Goal: Task Accomplishment & Management: Manage account settings

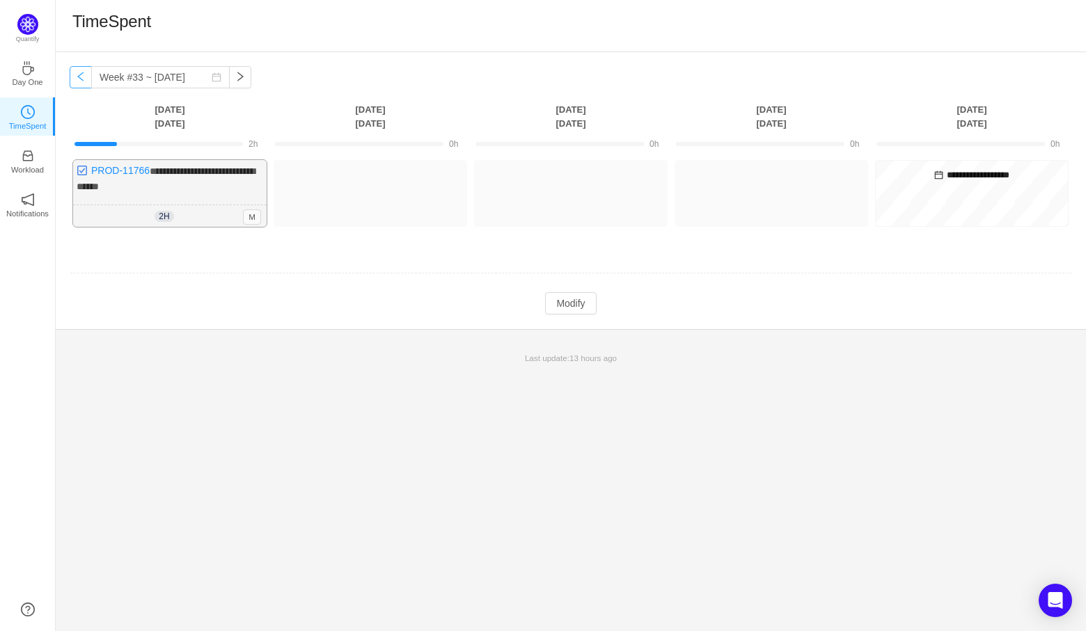
drag, startPoint x: 79, startPoint y: 72, endPoint x: 218, endPoint y: 181, distance: 176.4
click at [79, 72] on button "button" at bounding box center [81, 77] width 22 height 22
type input "Week #32 ~ [DATE]"
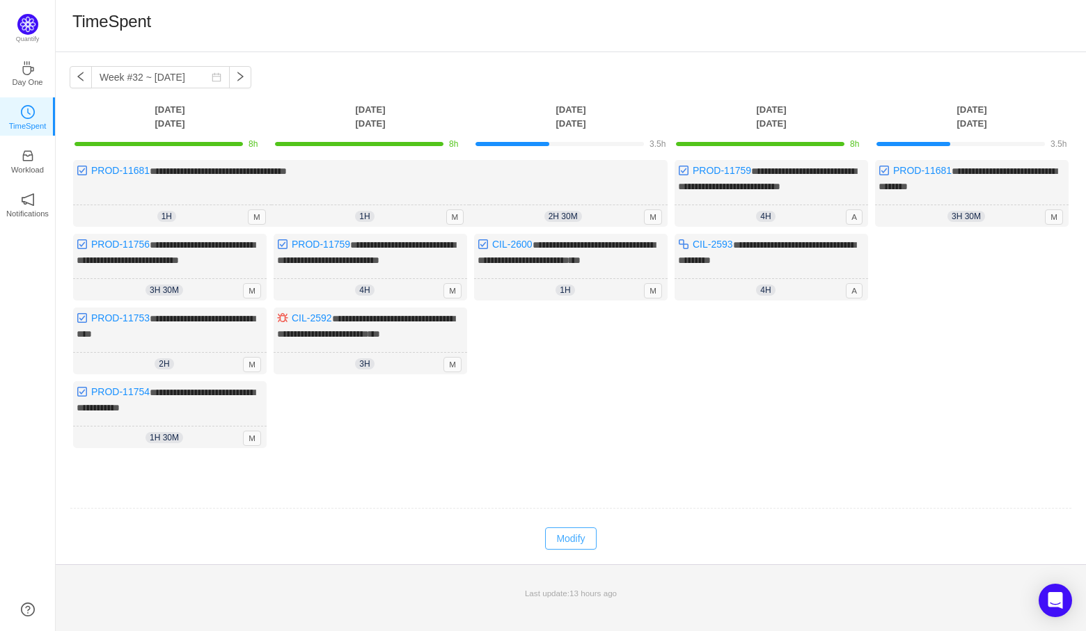
click at [589, 550] on button "Modify" at bounding box center [570, 538] width 51 height 22
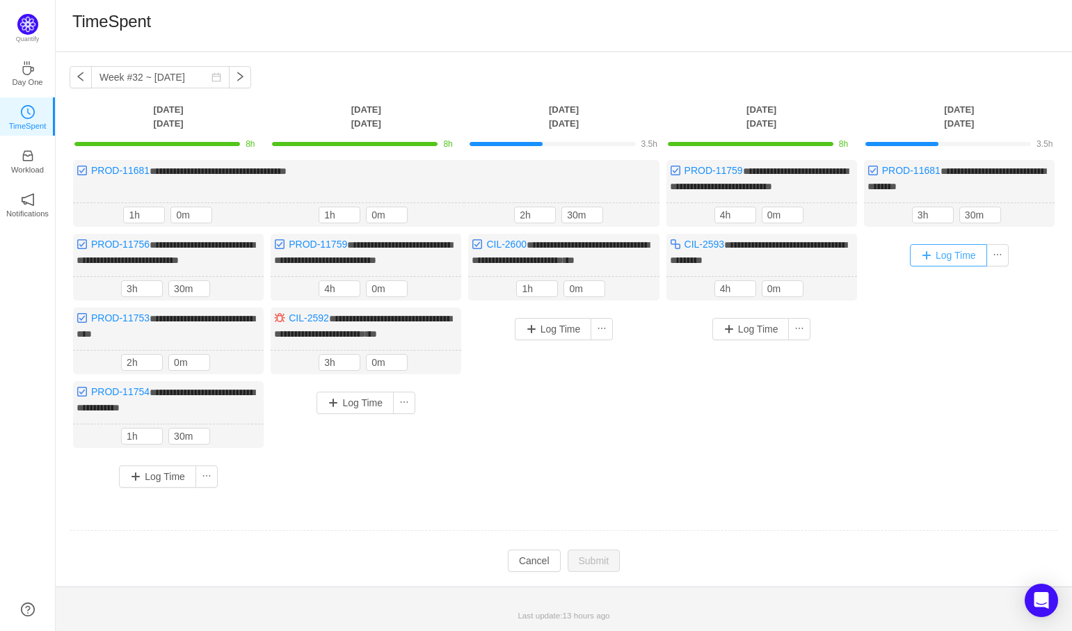
click at [962, 251] on button "Log Time" at bounding box center [948, 255] width 77 height 22
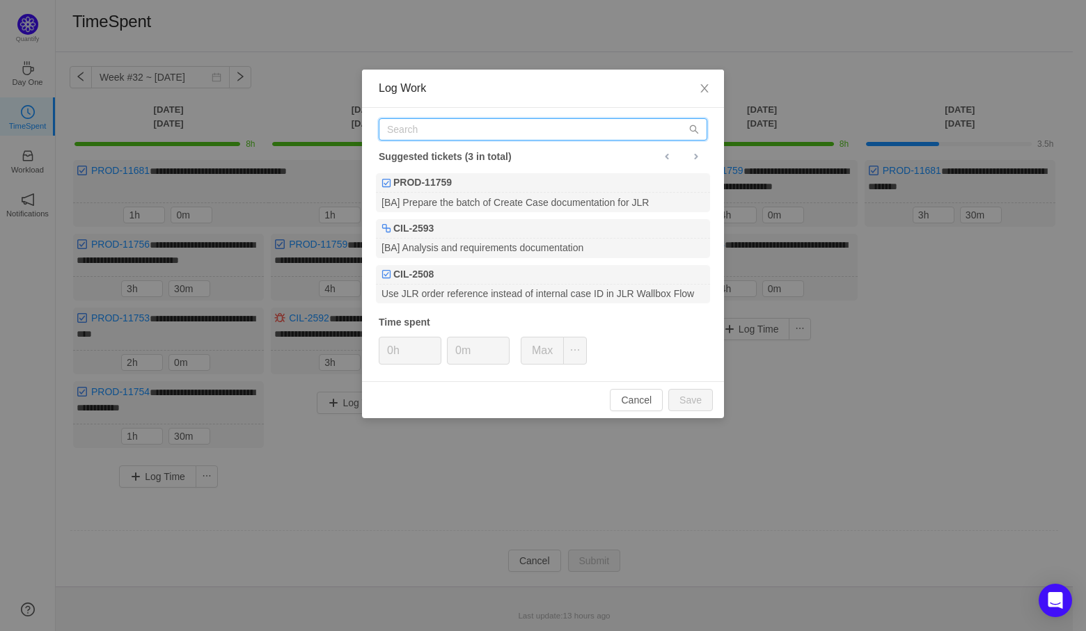
click at [512, 133] on input "text" at bounding box center [543, 129] width 328 height 22
paste input "PROD-11767"
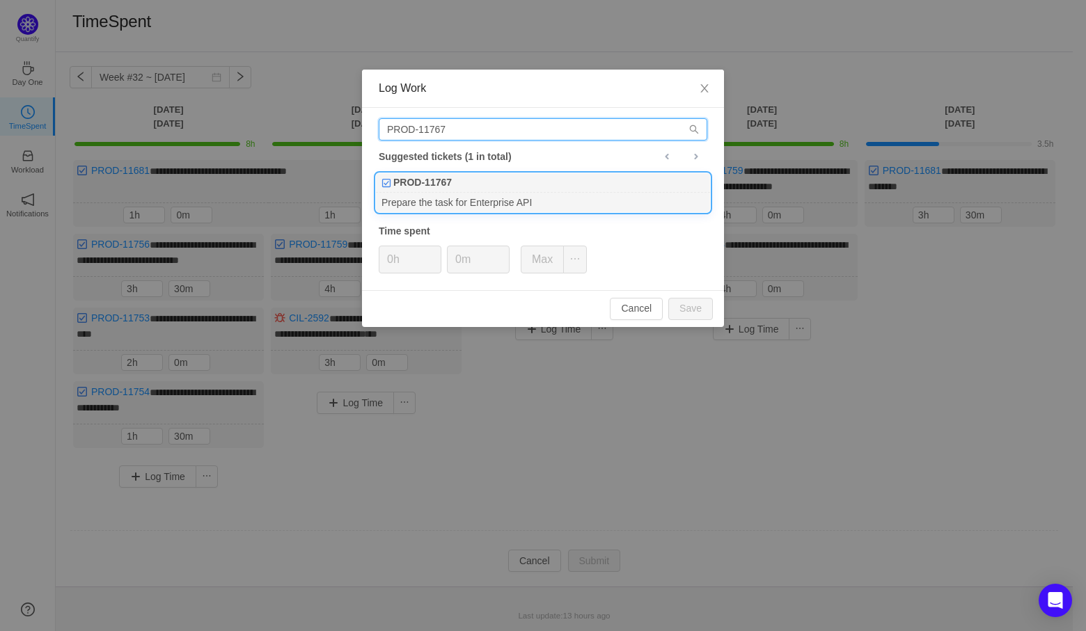
type input "PROD-11767"
click at [494, 176] on div "PROD-11767" at bounding box center [543, 182] width 334 height 19
click at [434, 250] on span "Increase Value" at bounding box center [433, 254] width 15 height 16
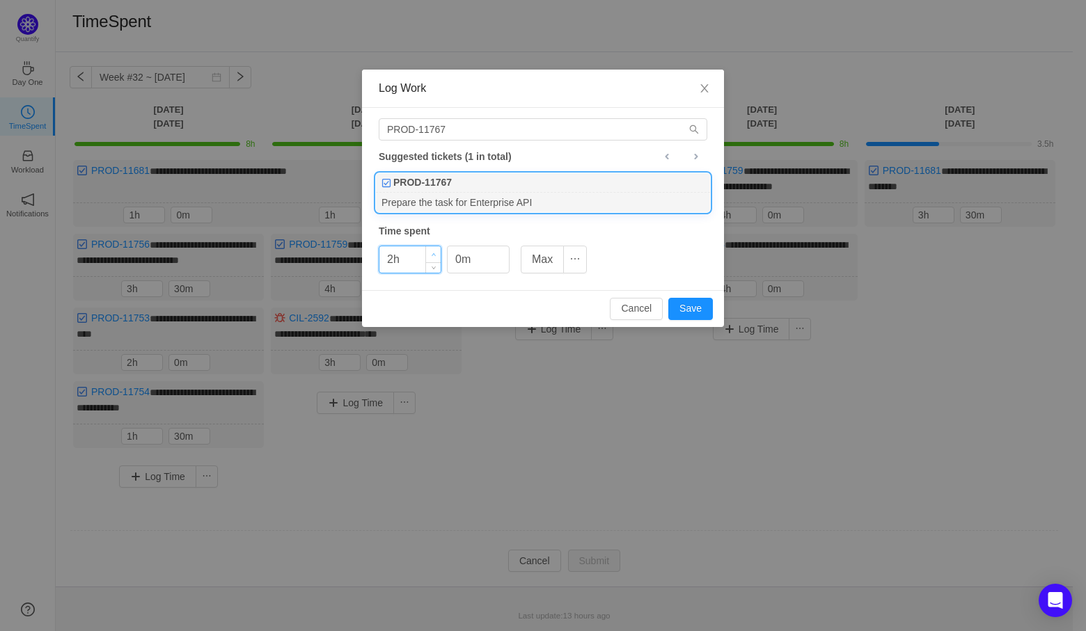
click at [434, 250] on span "Increase Value" at bounding box center [433, 254] width 15 height 16
type input "3h"
click at [434, 250] on span "Increase Value" at bounding box center [433, 254] width 15 height 16
click at [502, 253] on icon "icon: up" at bounding box center [502, 255] width 5 height 5
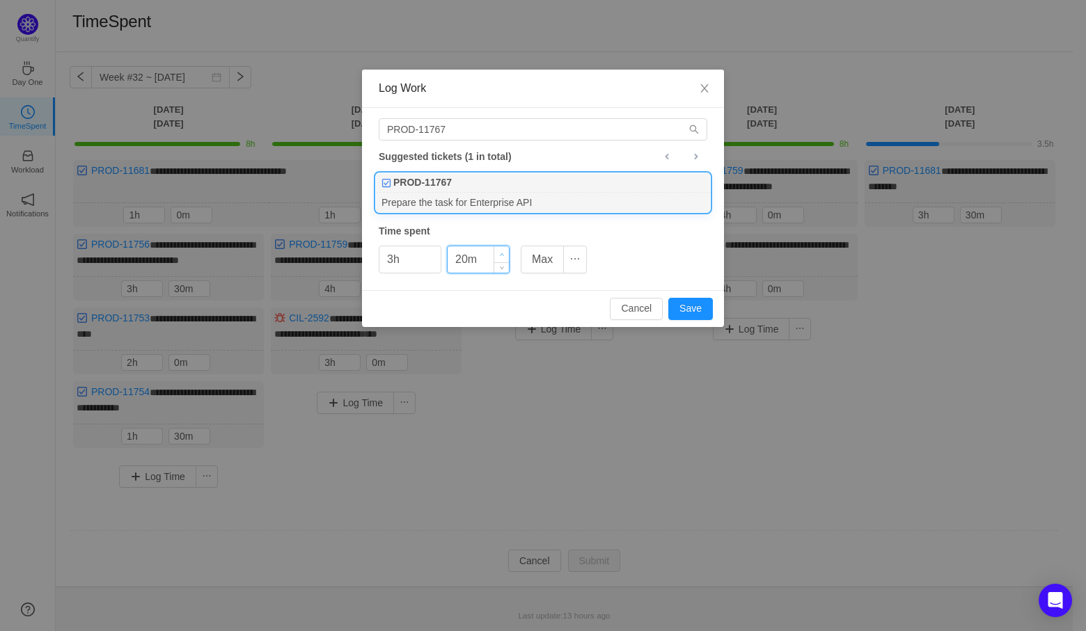
type input "30m"
click at [502, 253] on icon "icon: up" at bounding box center [502, 255] width 5 height 5
click at [701, 305] on button "Save" at bounding box center [690, 309] width 45 height 22
type input "0h"
type input "0m"
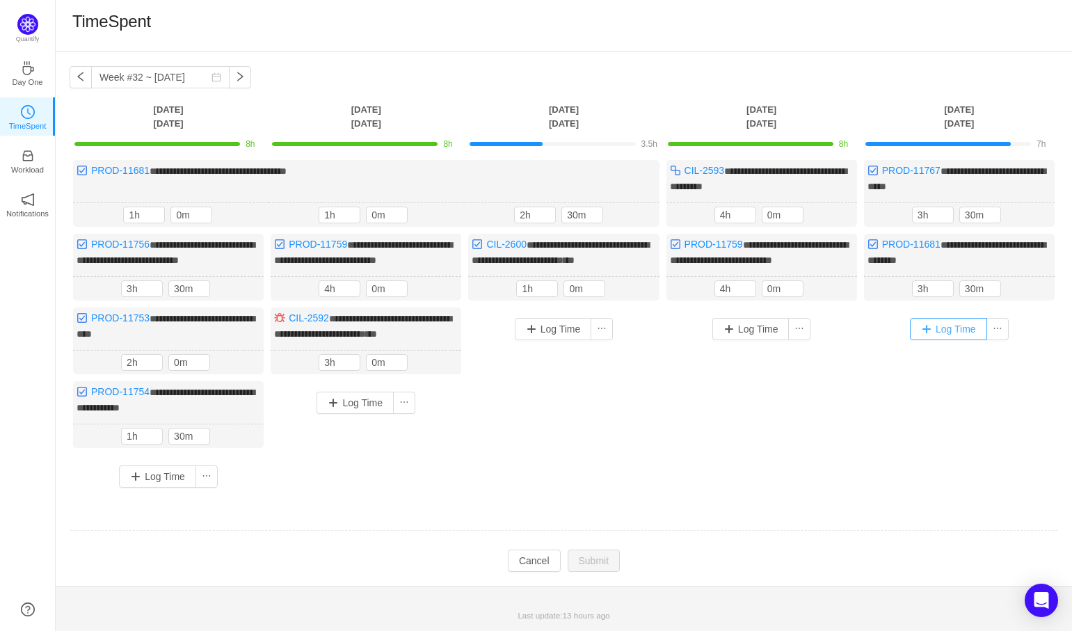
click at [957, 340] on button "Log Time" at bounding box center [948, 329] width 77 height 22
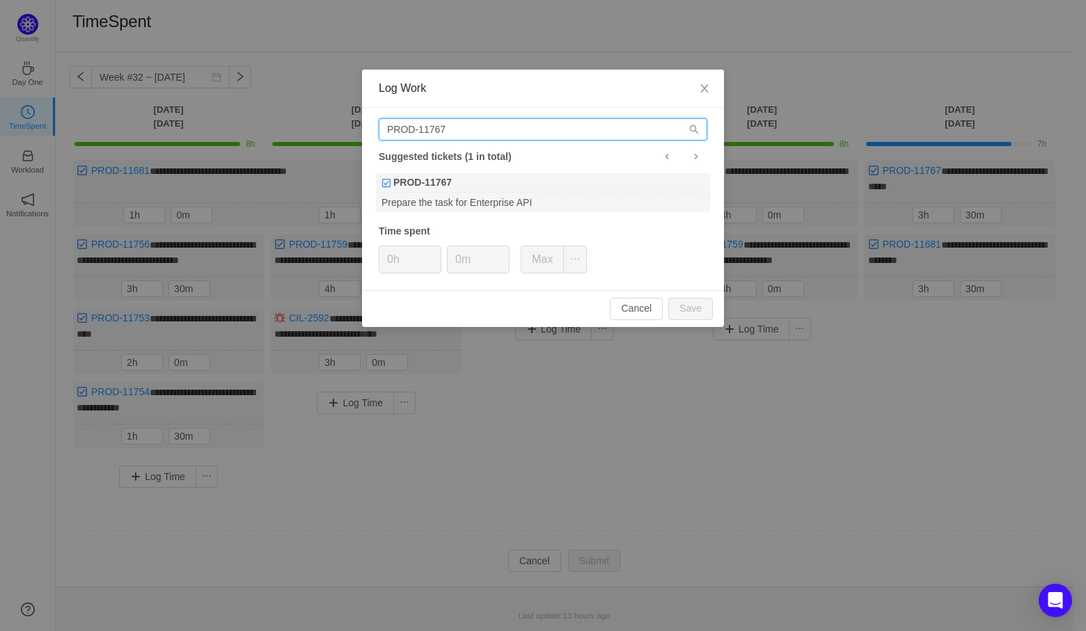
drag, startPoint x: 537, startPoint y: 127, endPoint x: 138, endPoint y: 159, distance: 400.8
click at [138, 159] on div "Log Work PROD-11767 Suggested tickets (1 in total) PROD-11767 Prepare the task …" at bounding box center [543, 315] width 1086 height 631
paste input "59"
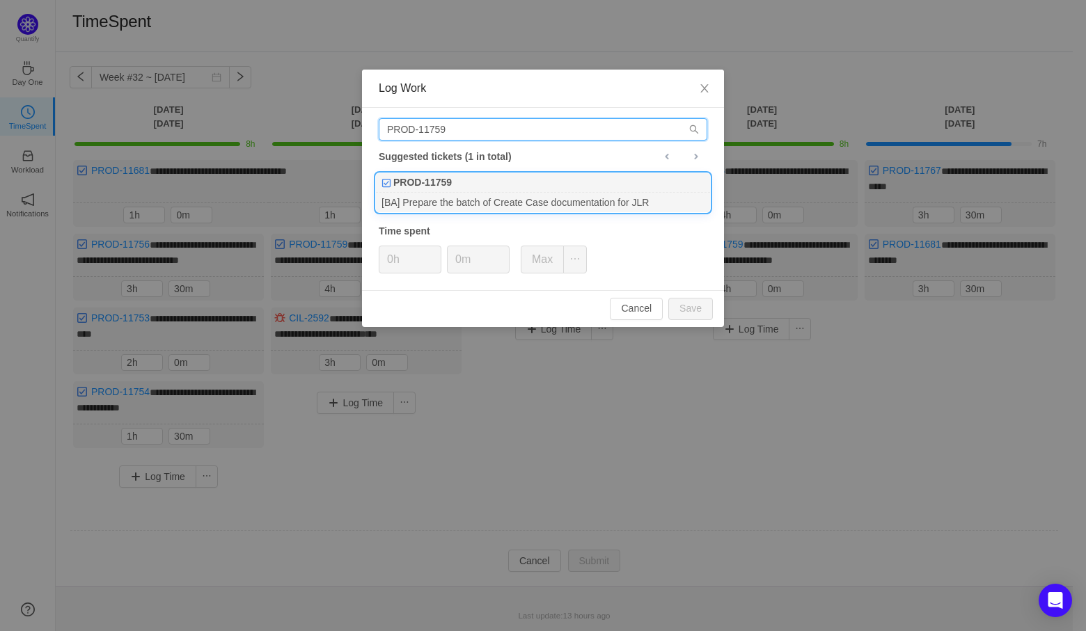
type input "PROD-11759"
click at [432, 186] on b "PROD-11759" at bounding box center [422, 182] width 58 height 15
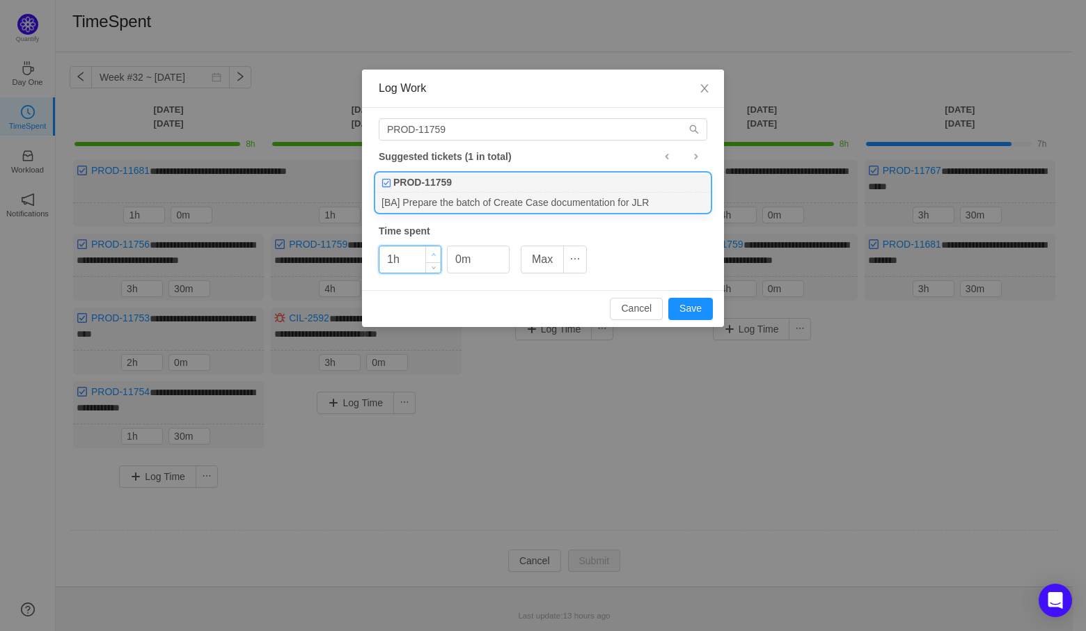
click at [430, 246] on span "Increase Value" at bounding box center [433, 254] width 15 height 16
click at [691, 305] on button "Save" at bounding box center [690, 309] width 45 height 22
type input "0h"
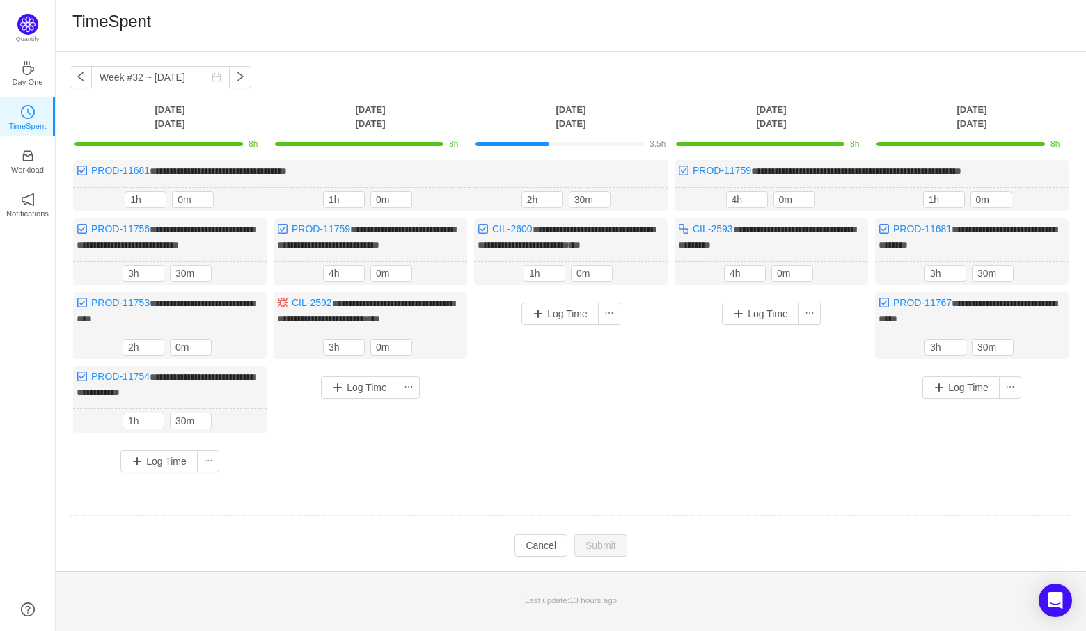
click at [691, 9] on div "TimeSpent" at bounding box center [571, 26] width 1030 height 52
click at [554, 339] on div "Create Issue Log Time Off" at bounding box center [575, 364] width 86 height 50
click at [559, 325] on button "Log Time" at bounding box center [559, 314] width 77 height 22
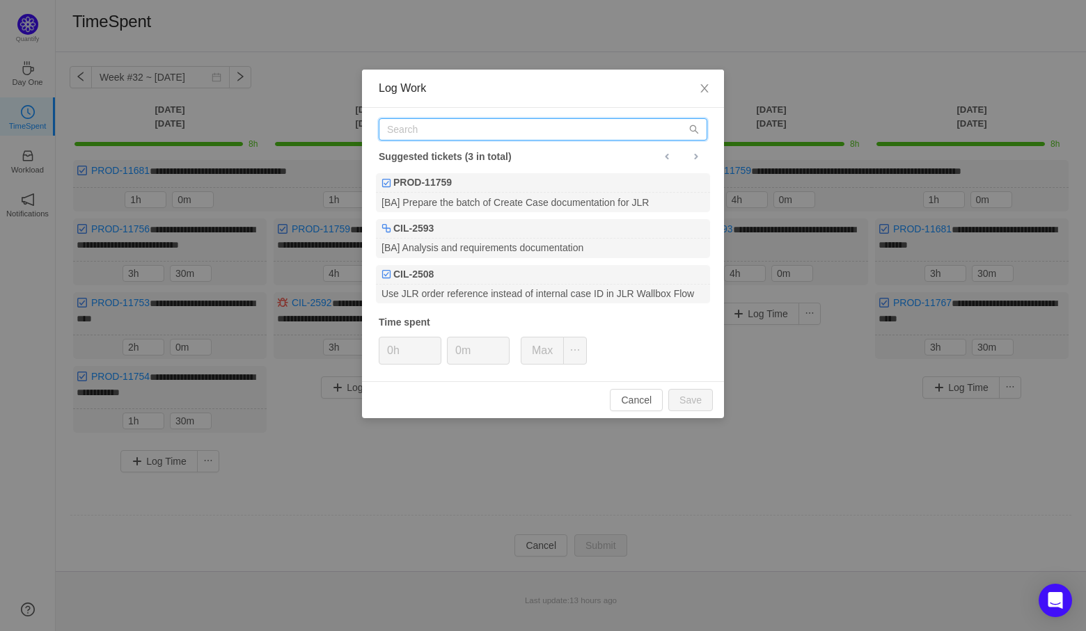
click at [477, 129] on input "text" at bounding box center [543, 129] width 328 height 22
paste input "PROD-11759"
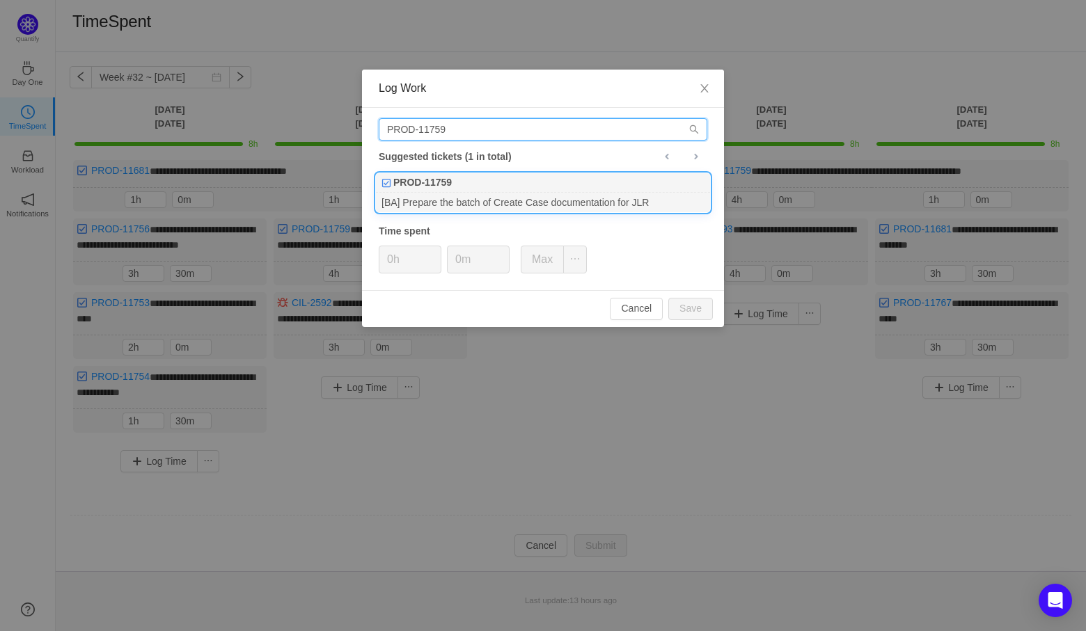
type input "PROD-11759"
click at [502, 178] on div "PROD-11759" at bounding box center [543, 182] width 334 height 19
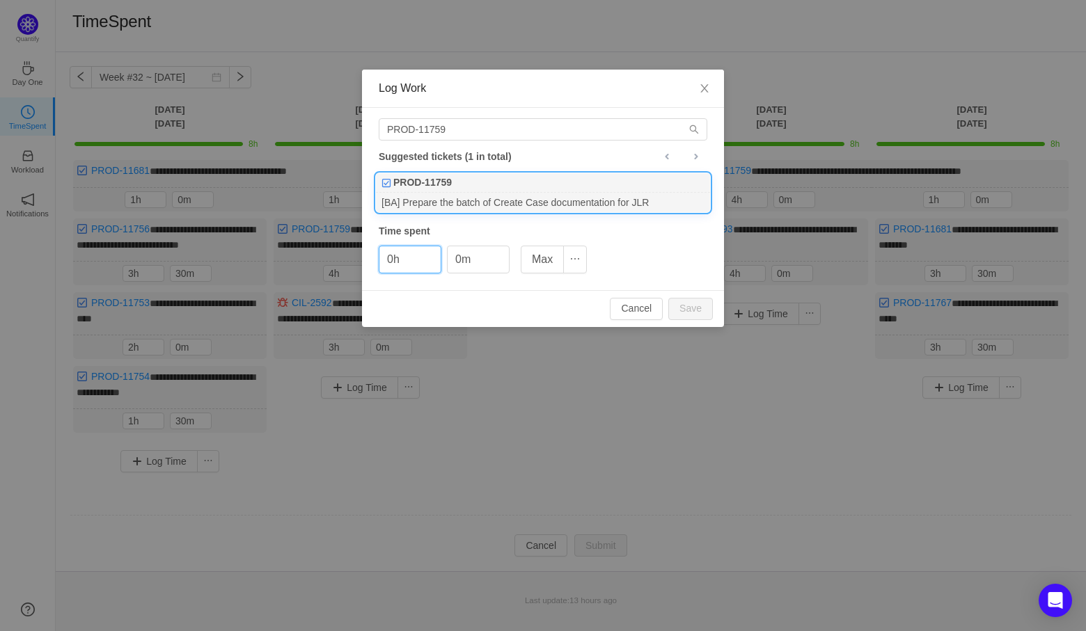
click at [442, 247] on div "0h 0m Max" at bounding box center [483, 260] width 208 height 28
click at [435, 249] on span "Increase Value" at bounding box center [433, 254] width 15 height 16
click at [691, 312] on button "Save" at bounding box center [690, 309] width 45 height 22
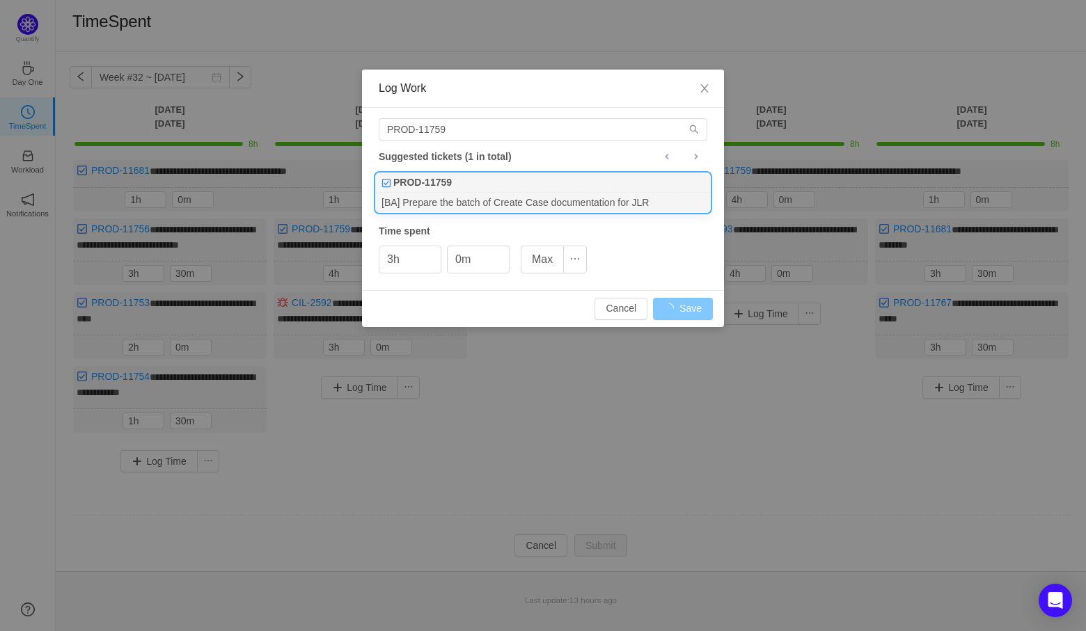
type input "0h"
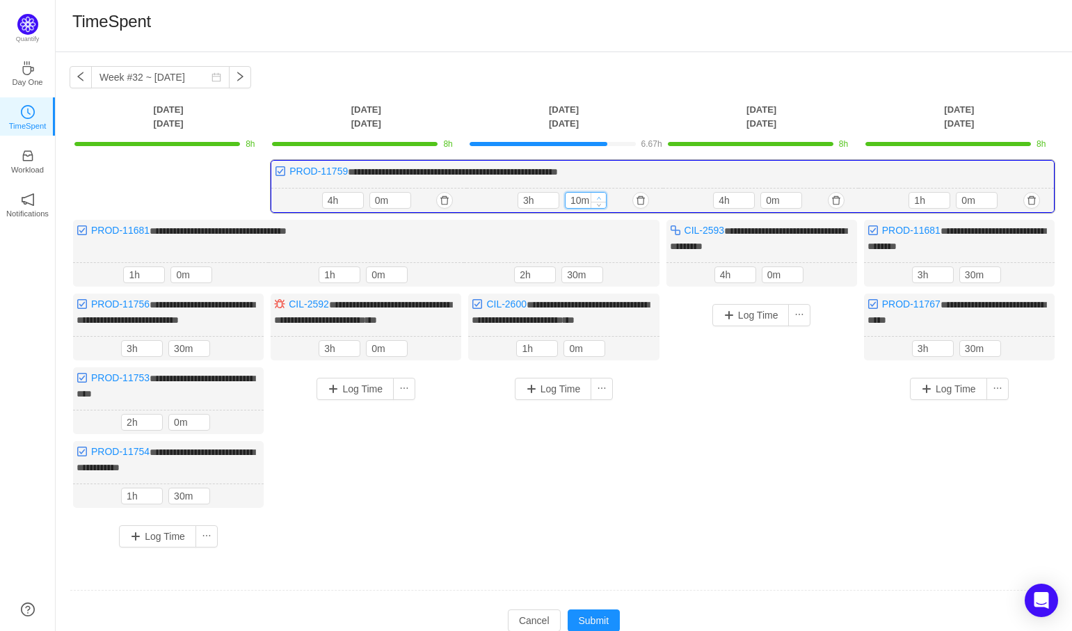
click at [598, 196] on icon "icon: up" at bounding box center [598, 198] width 5 height 5
type input "30m"
click at [598, 196] on icon "icon: up" at bounding box center [598, 198] width 5 height 5
click at [602, 626] on button "Submit" at bounding box center [594, 621] width 53 height 22
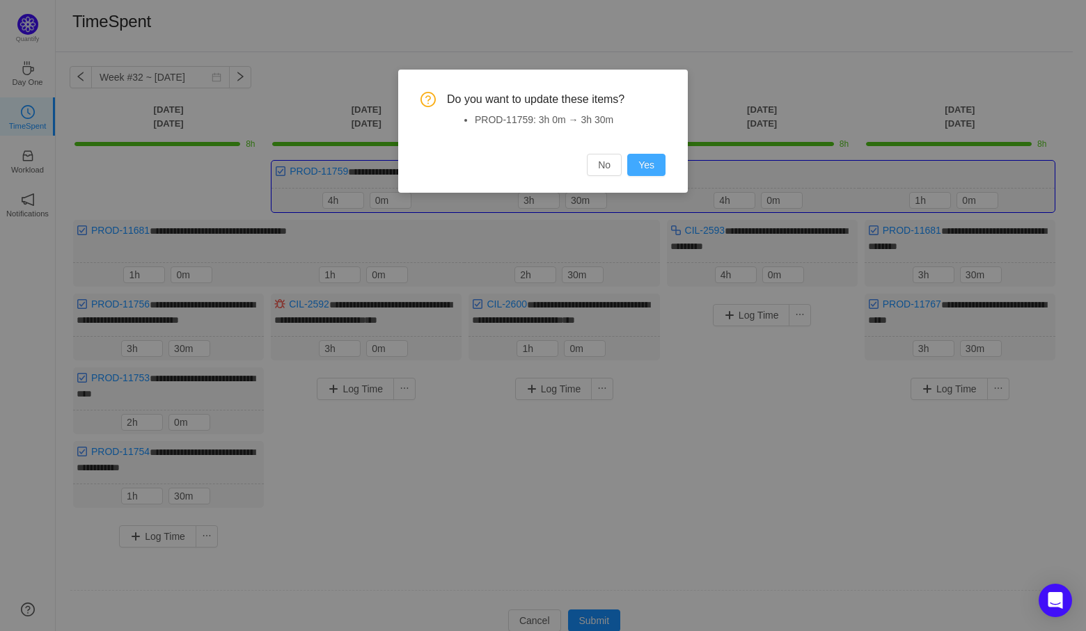
click at [633, 170] on button "Yes" at bounding box center [646, 165] width 38 height 22
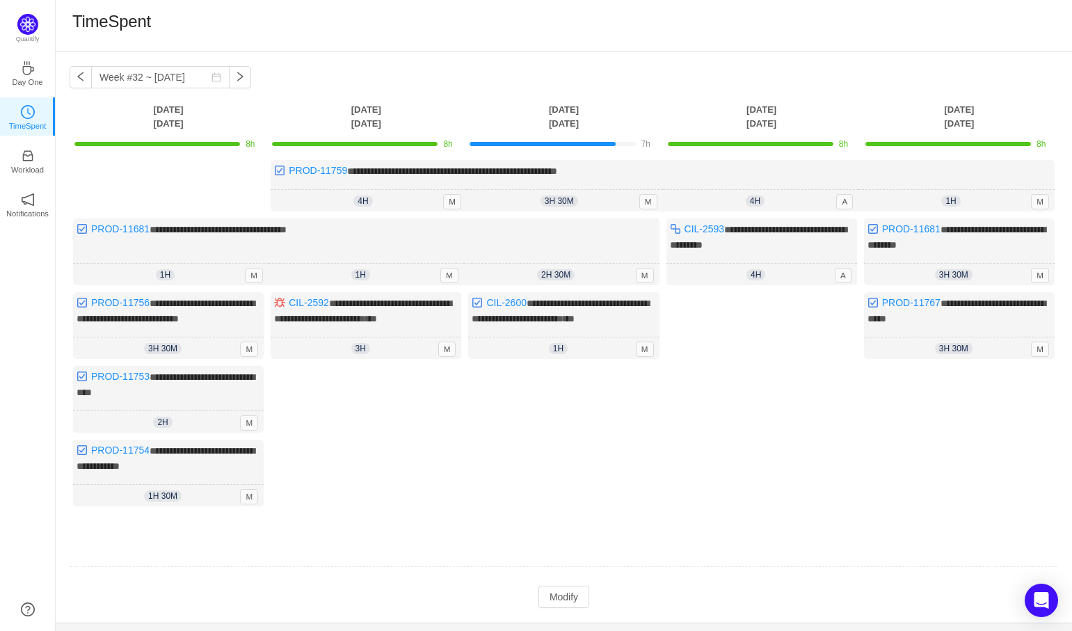
click at [548, 585] on td at bounding box center [564, 567] width 989 height 35
click at [557, 607] on button "Modify" at bounding box center [564, 597] width 51 height 22
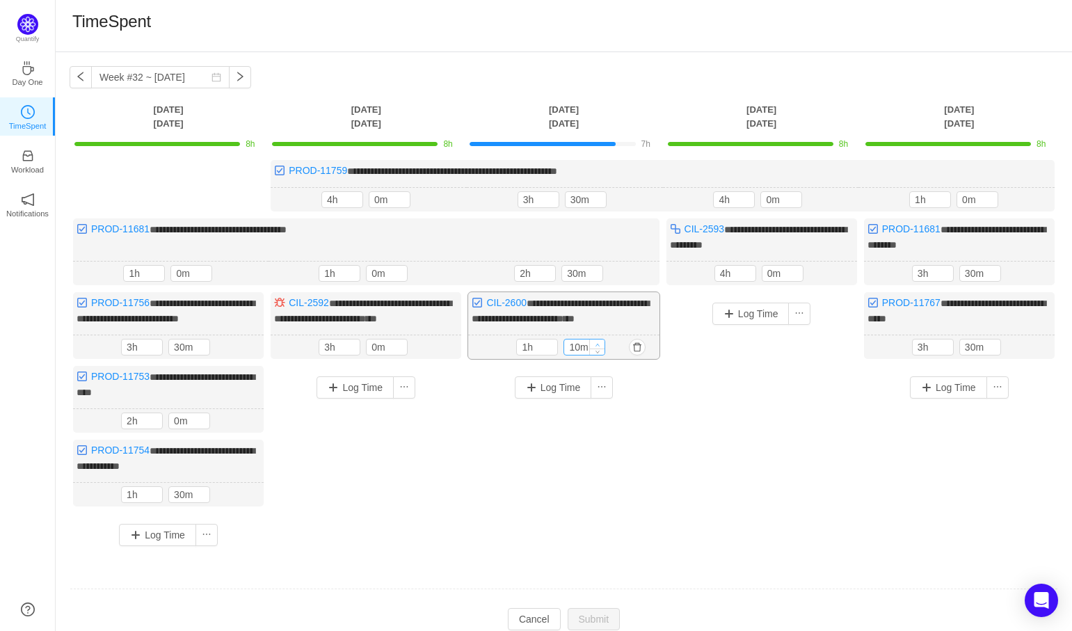
click at [596, 349] on span "Increase Value" at bounding box center [597, 344] width 15 height 9
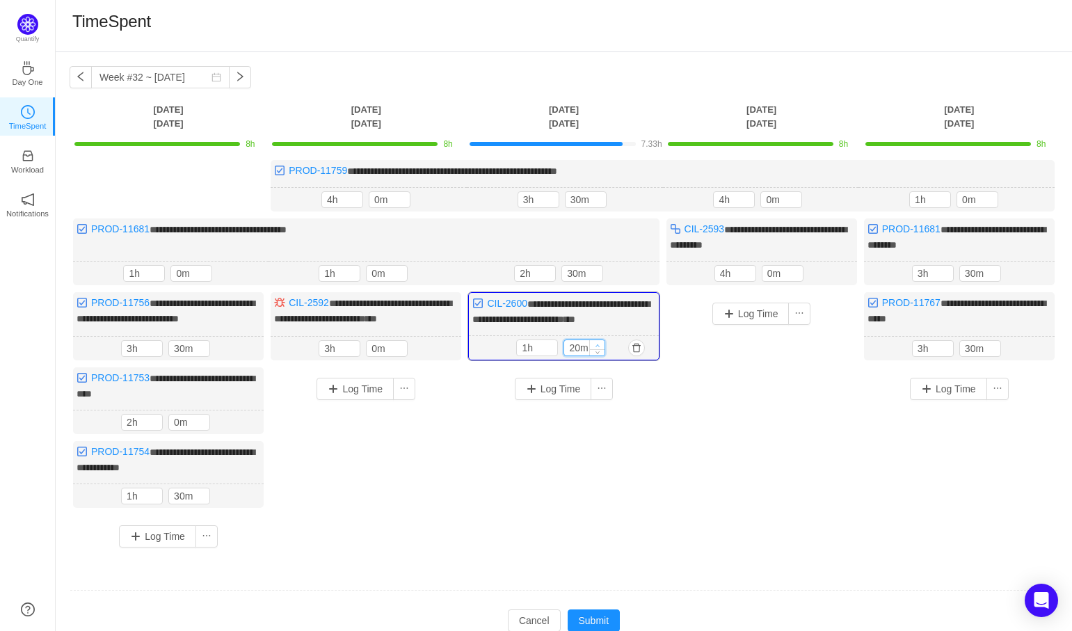
click at [596, 349] on span "Increase Value" at bounding box center [597, 344] width 15 height 9
type input "30m"
click at [596, 349] on span "Increase Value" at bounding box center [597, 344] width 15 height 9
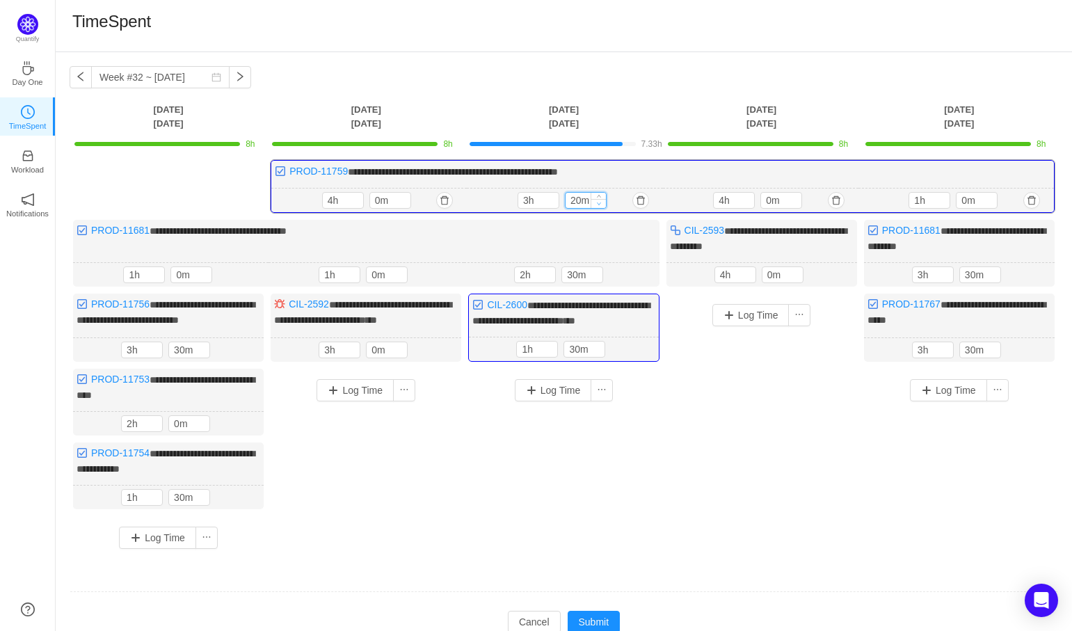
click at [599, 202] on icon "icon: down" at bounding box center [598, 203] width 5 height 5
type input "0m"
click at [599, 202] on icon "icon: down" at bounding box center [598, 203] width 5 height 5
type input "4h"
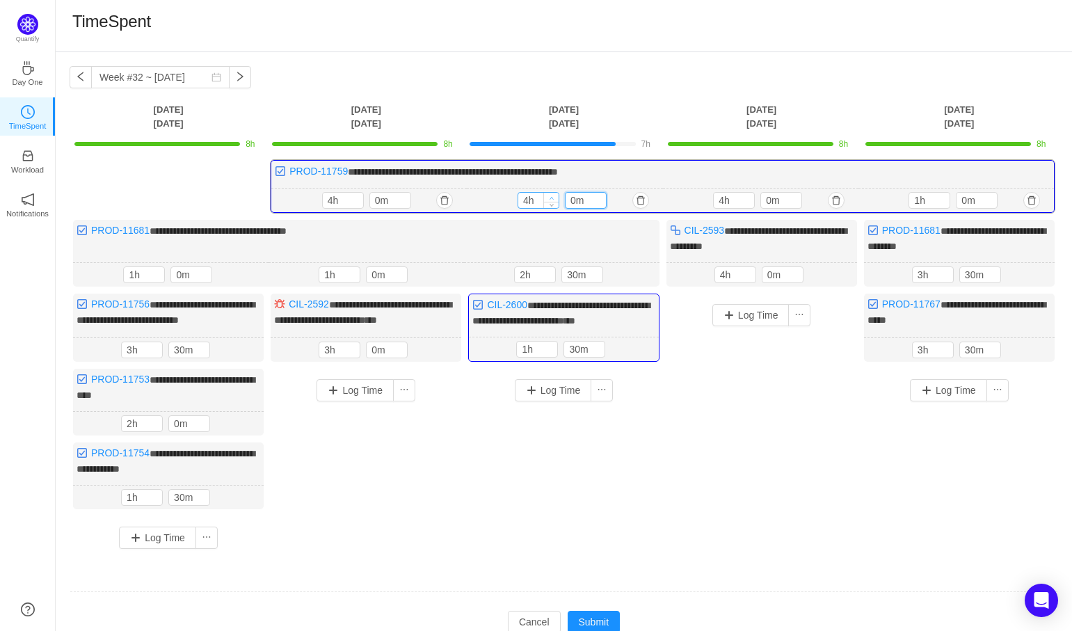
click at [552, 193] on span "Increase Value" at bounding box center [551, 197] width 15 height 9
click at [637, 517] on div "Log Time" at bounding box center [563, 452] width 191 height 166
click at [603, 626] on button "Submit" at bounding box center [594, 622] width 53 height 22
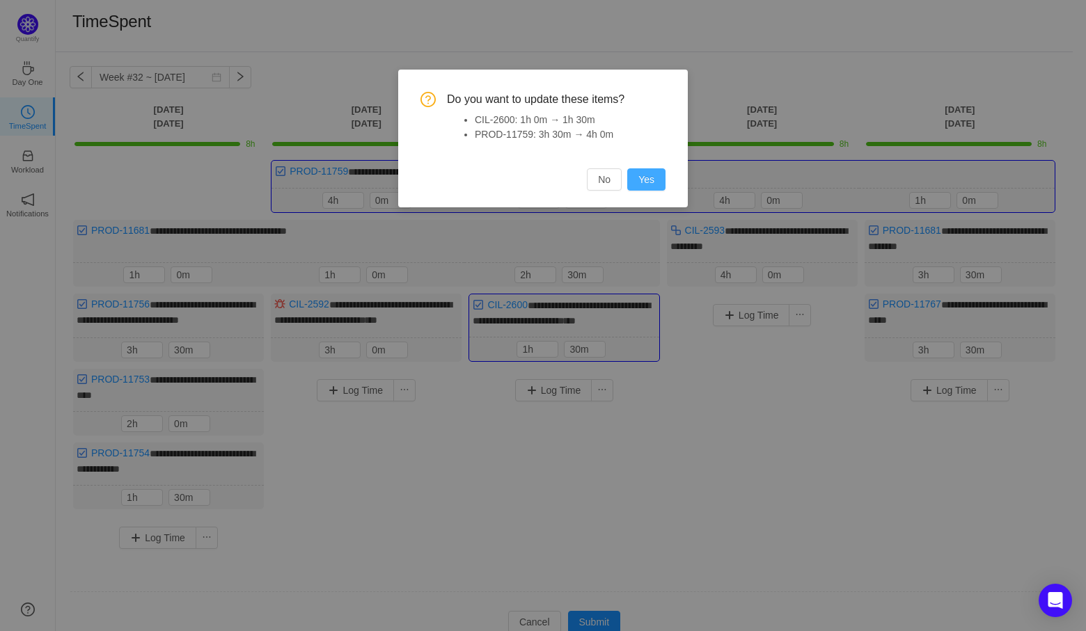
click at [646, 188] on button "Yes" at bounding box center [646, 179] width 38 height 22
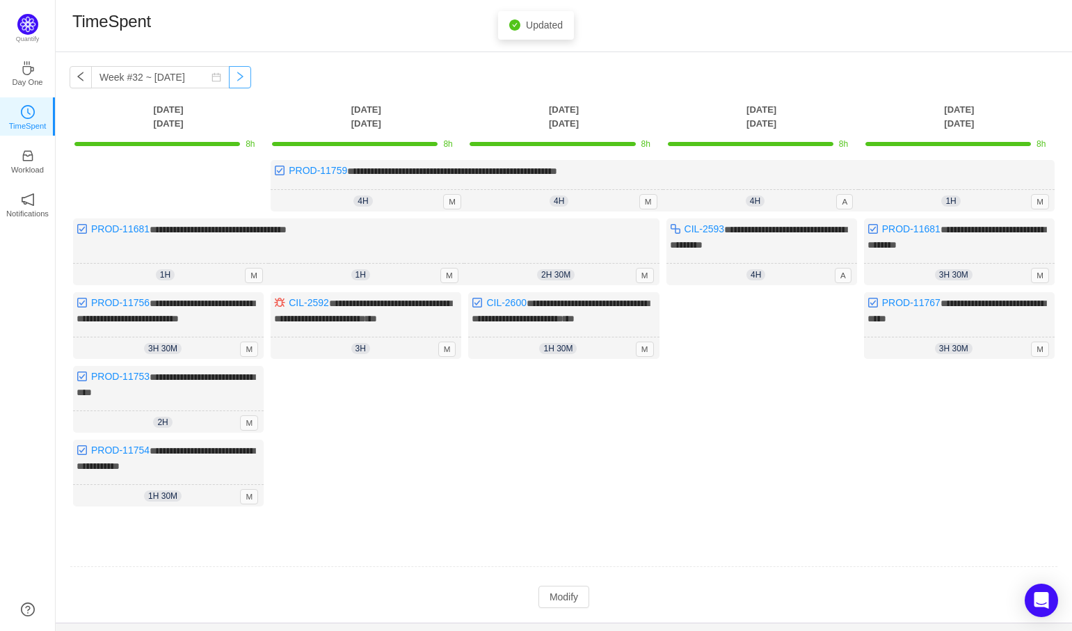
click at [232, 72] on button "button" at bounding box center [240, 77] width 22 height 22
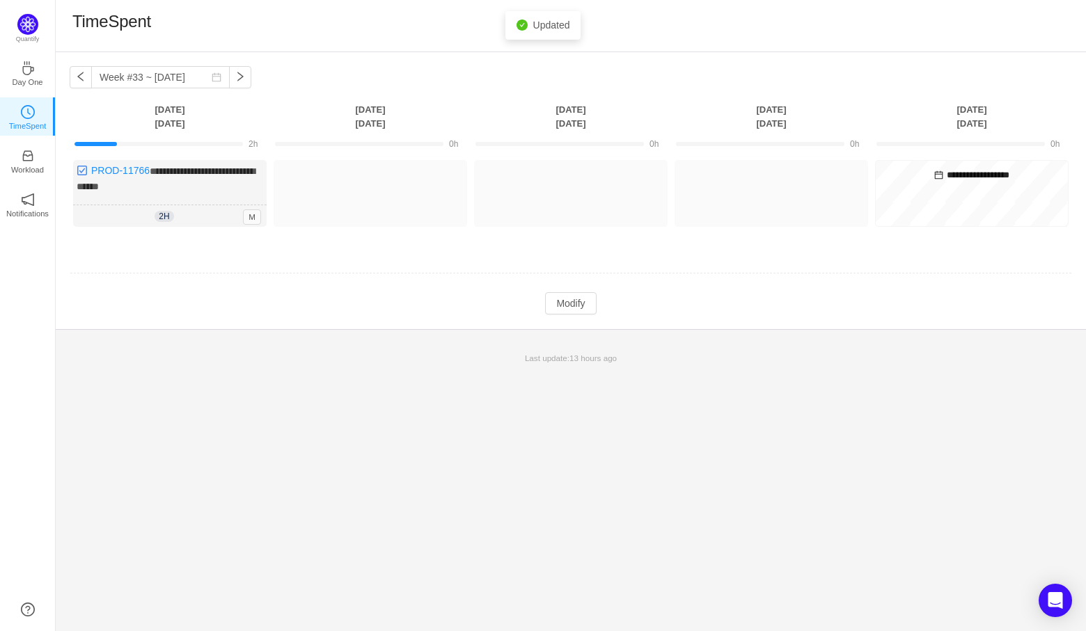
click at [68, 84] on div "**********" at bounding box center [571, 190] width 1030 height 277
click at [76, 77] on button "button" at bounding box center [81, 77] width 22 height 22
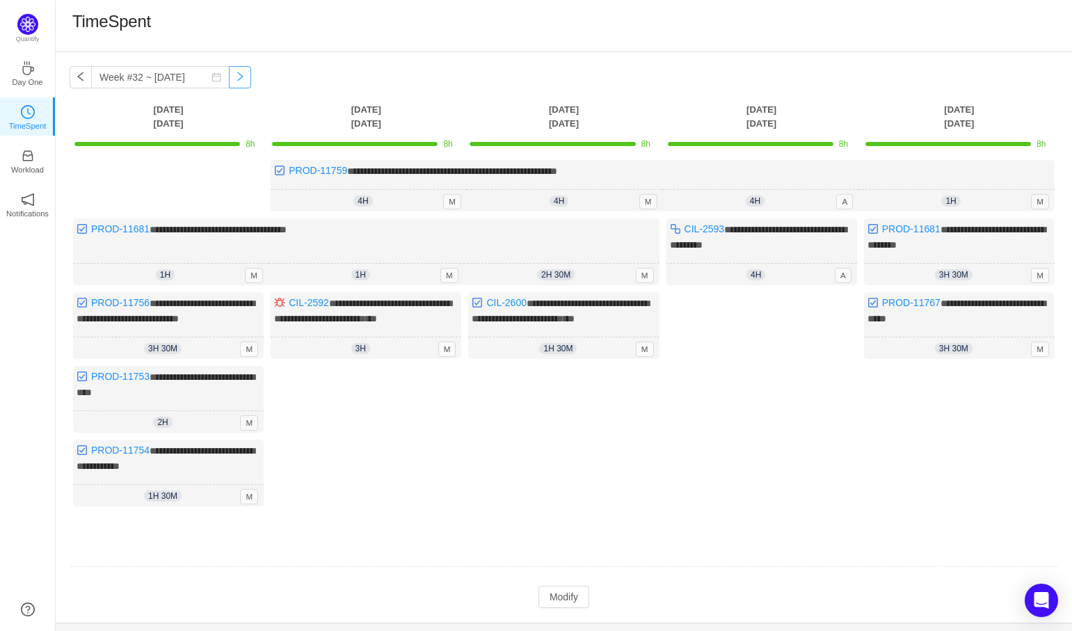
click at [229, 74] on button "button" at bounding box center [240, 77] width 22 height 22
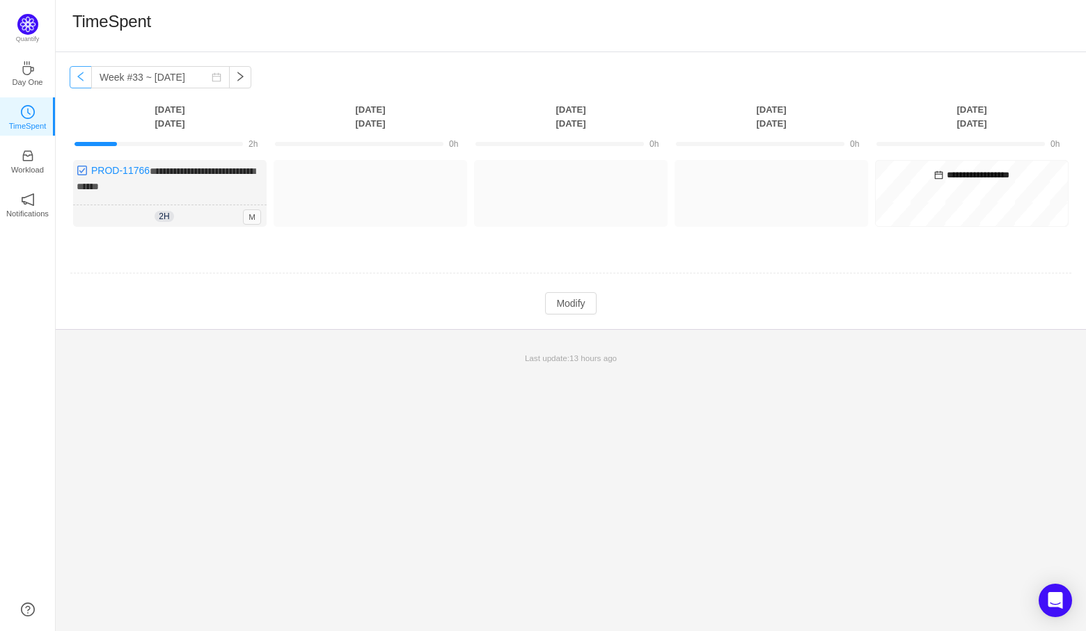
click at [83, 71] on button "button" at bounding box center [81, 77] width 22 height 22
type input "Week #32 ~ [DATE]"
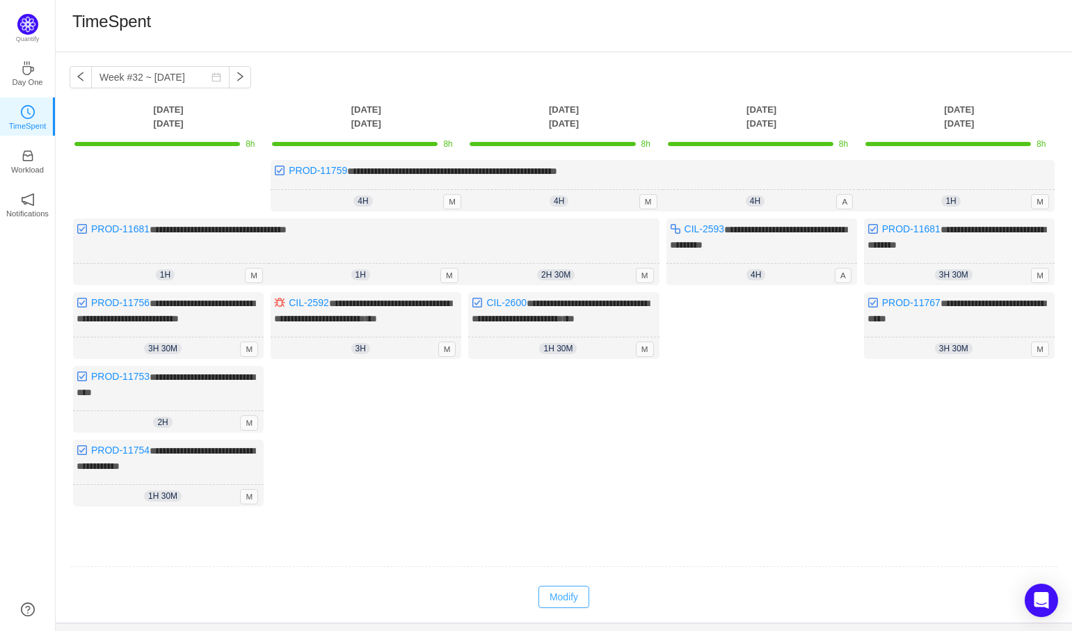
click at [563, 608] on button "Modify" at bounding box center [564, 597] width 51 height 22
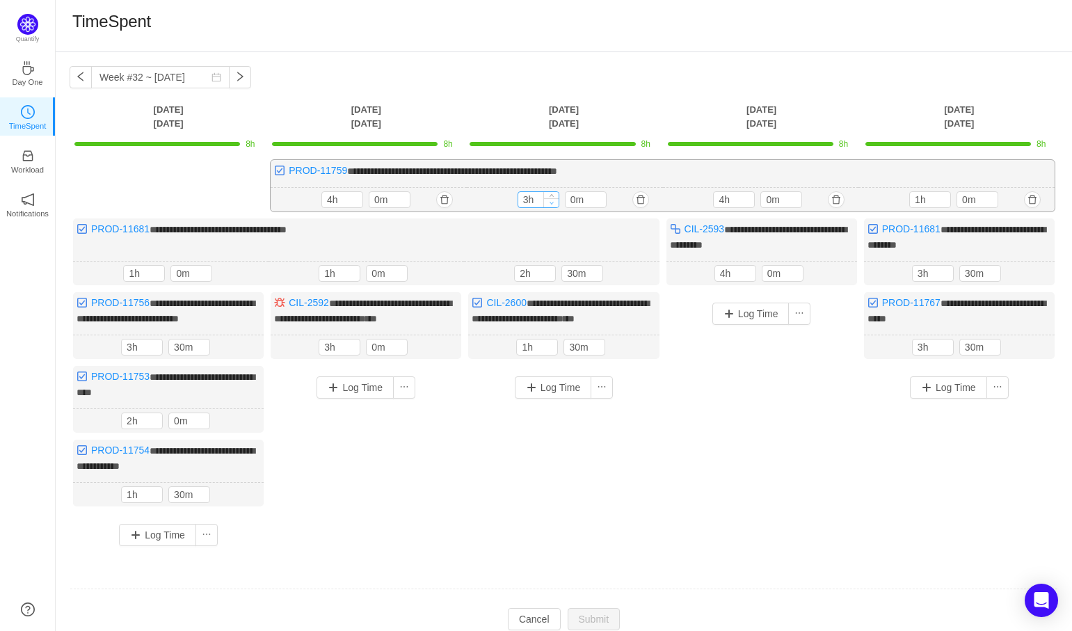
click at [554, 198] on span "Decrease Value" at bounding box center [551, 202] width 15 height 9
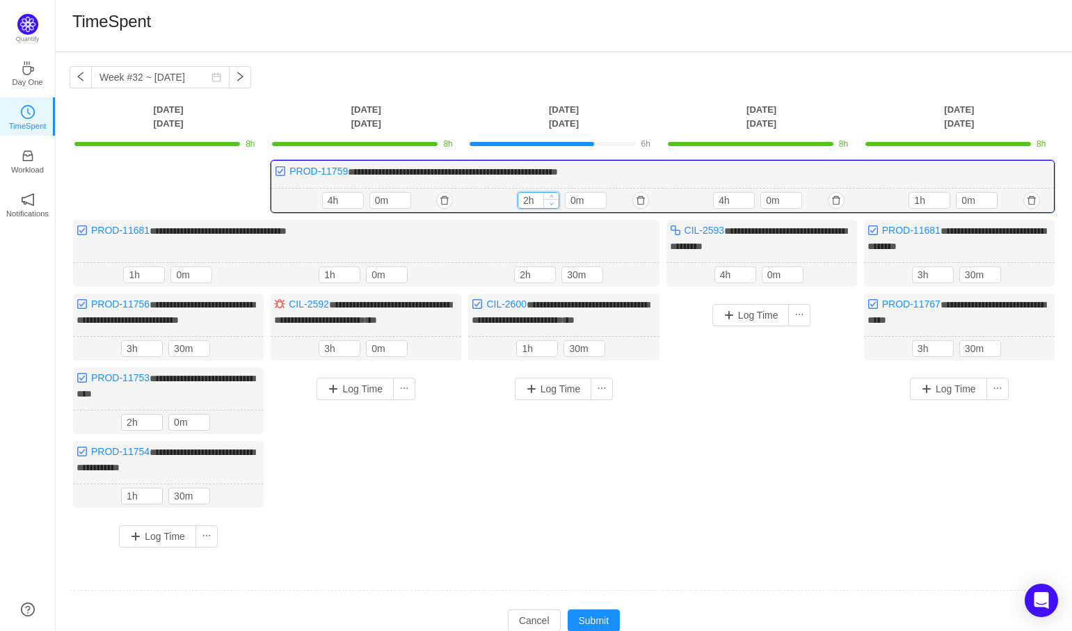
click at [554, 199] on span "Decrease Value" at bounding box center [551, 203] width 15 height 9
type input "1h"
click at [551, 204] on icon "icon: down" at bounding box center [551, 203] width 5 height 5
click at [595, 629] on button "Submit" at bounding box center [594, 621] width 53 height 22
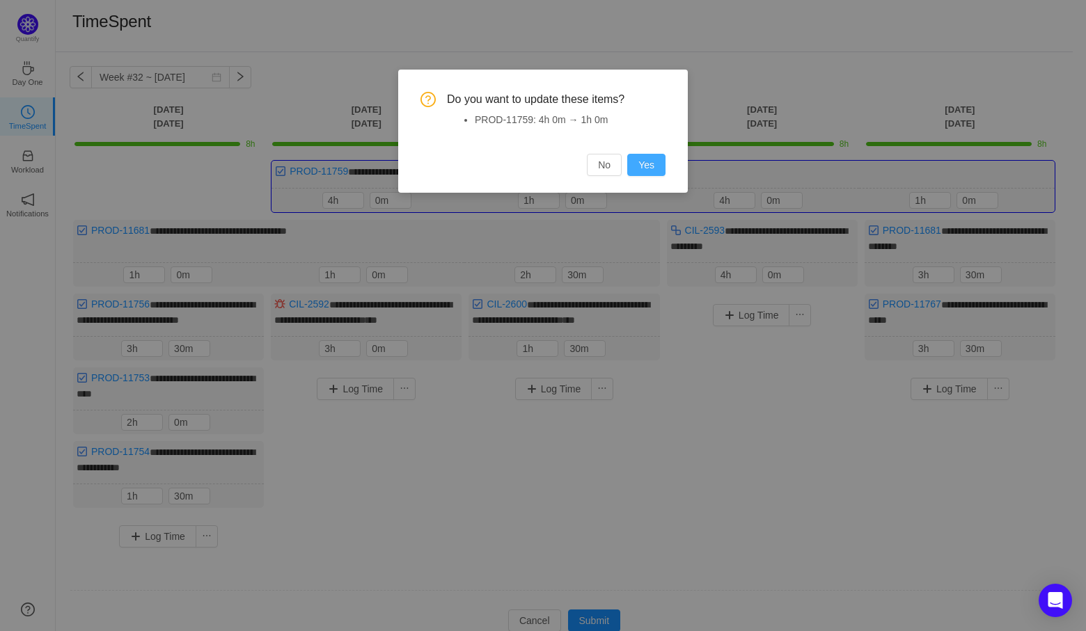
click at [653, 157] on button "Yes" at bounding box center [646, 165] width 38 height 22
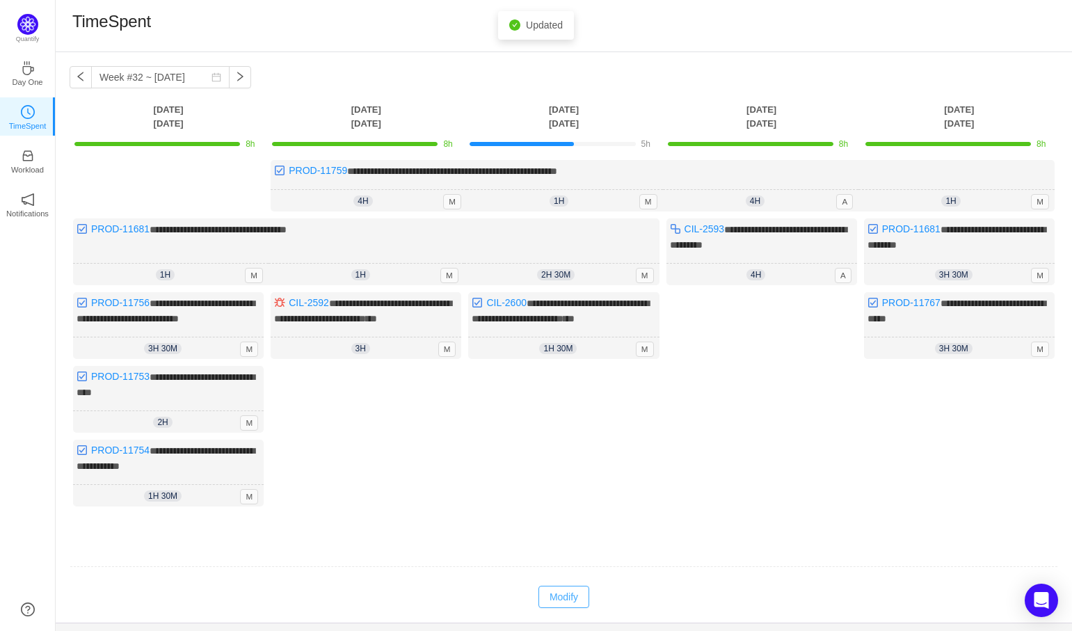
click at [559, 607] on button "Modify" at bounding box center [564, 597] width 51 height 22
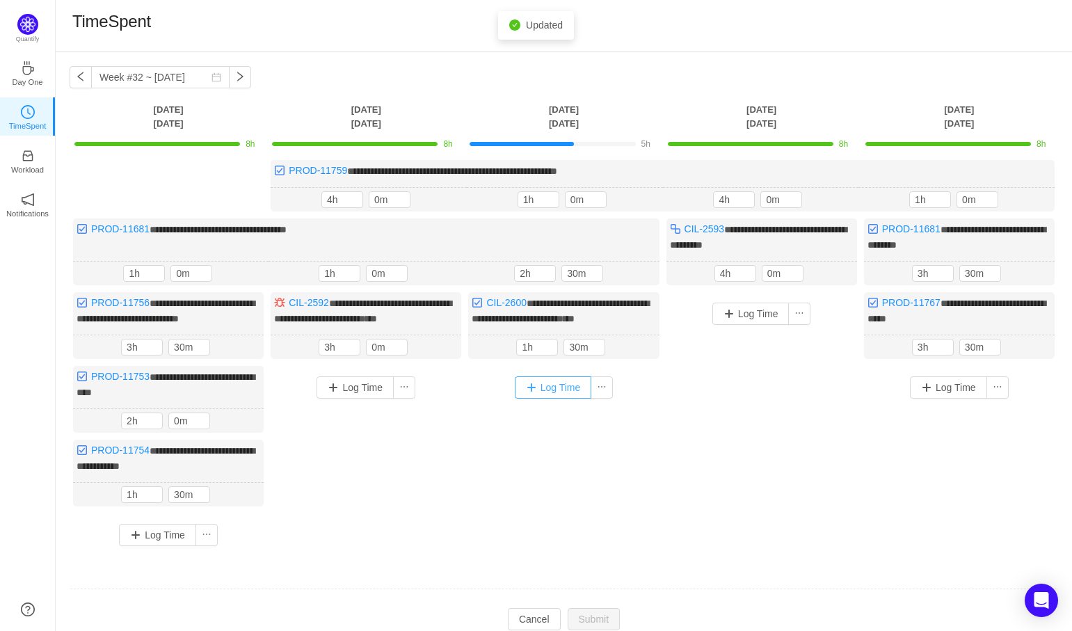
click at [561, 399] on button "Log Time" at bounding box center [553, 387] width 77 height 22
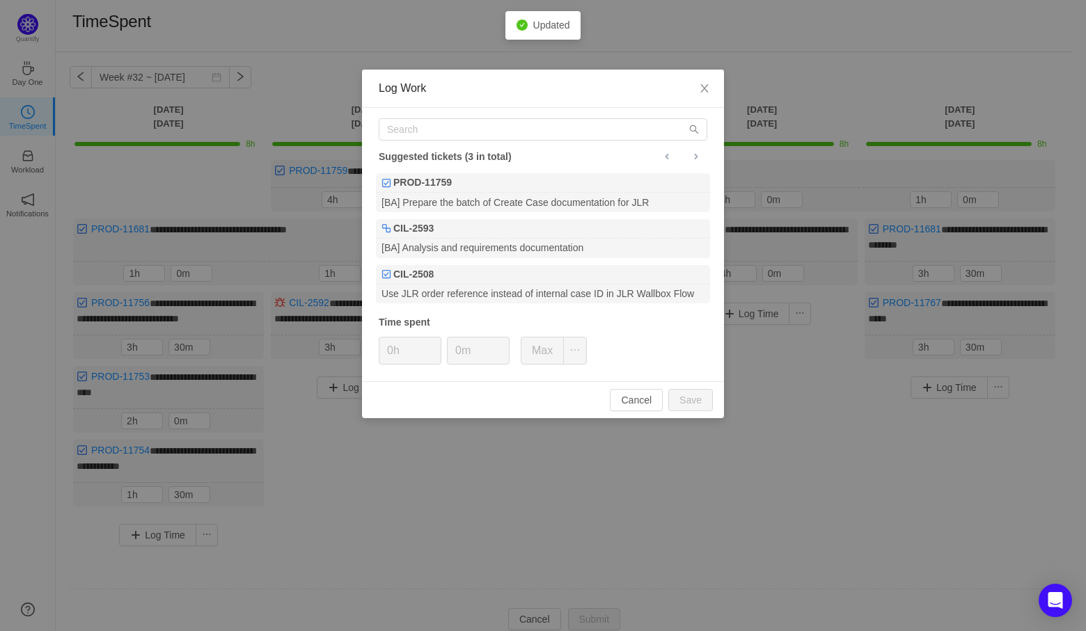
click at [492, 141] on div "Suggested tickets (3 in total) PROD-11759 [BA] Prepare the batch of Create Case…" at bounding box center [543, 244] width 362 height 273
click at [497, 122] on input "text" at bounding box center [543, 129] width 328 height 22
click at [624, 404] on button "Cancel" at bounding box center [636, 400] width 53 height 22
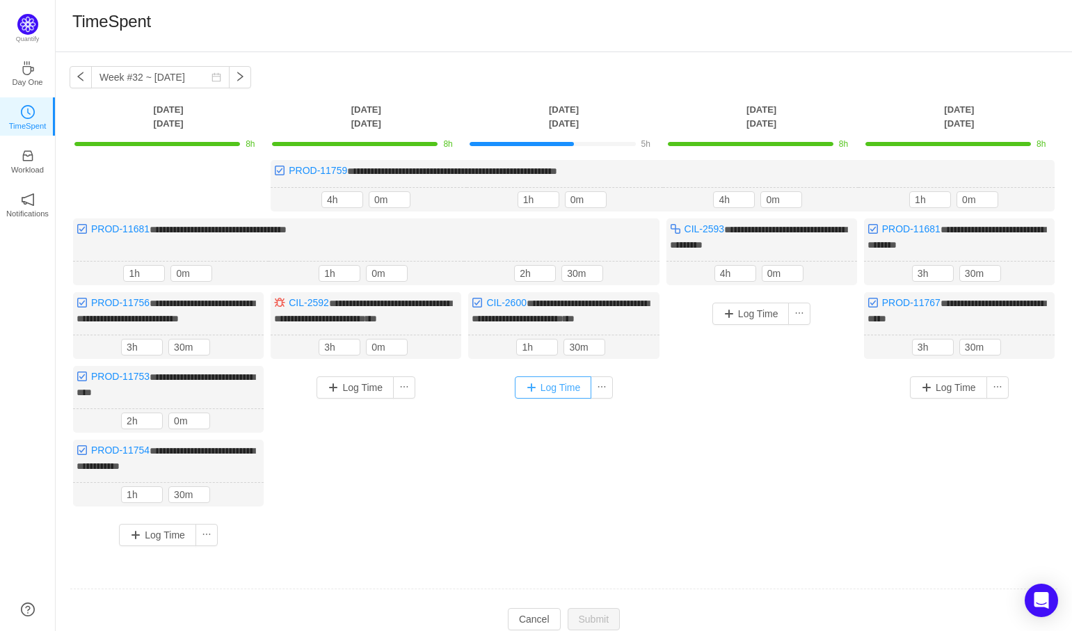
click at [562, 390] on button "Log Time" at bounding box center [553, 387] width 77 height 22
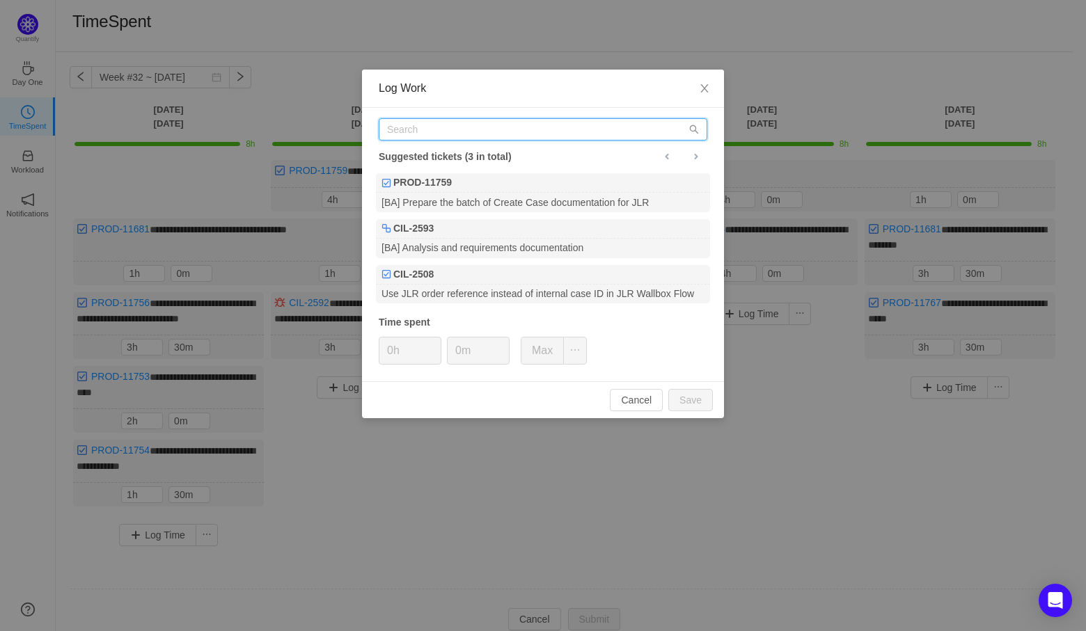
click at [537, 121] on input "text" at bounding box center [543, 129] width 328 height 22
paste input "PROD-11754"
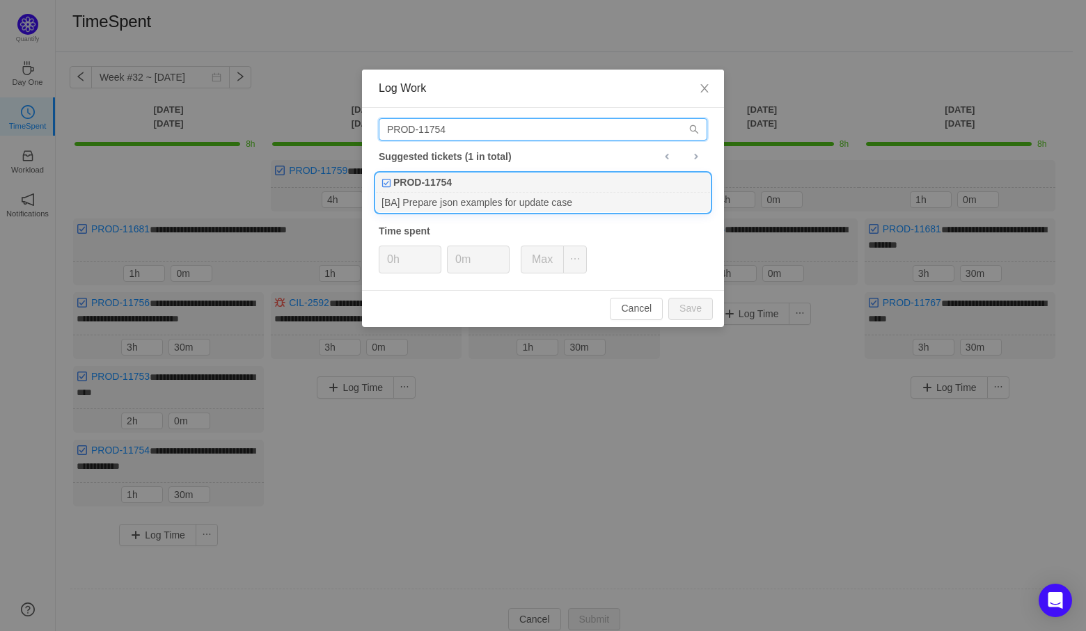
type input "PROD-11754"
click at [505, 184] on div "PROD-11754" at bounding box center [543, 182] width 334 height 19
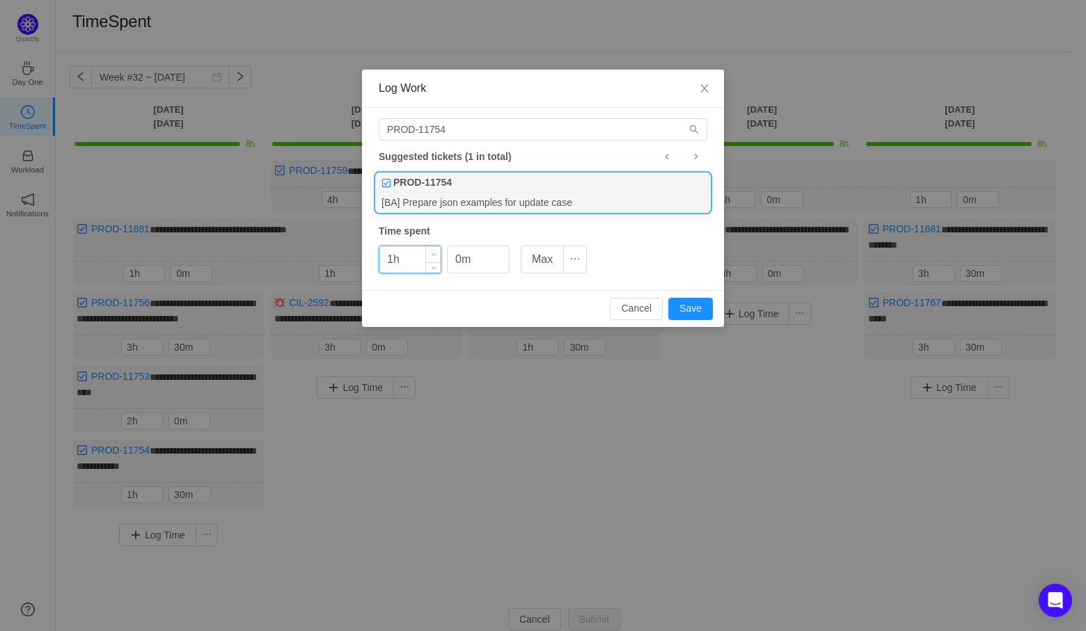
click at [436, 251] on span "Increase Value" at bounding box center [433, 254] width 15 height 16
click at [688, 310] on button "Save" at bounding box center [690, 309] width 45 height 22
type input "0h"
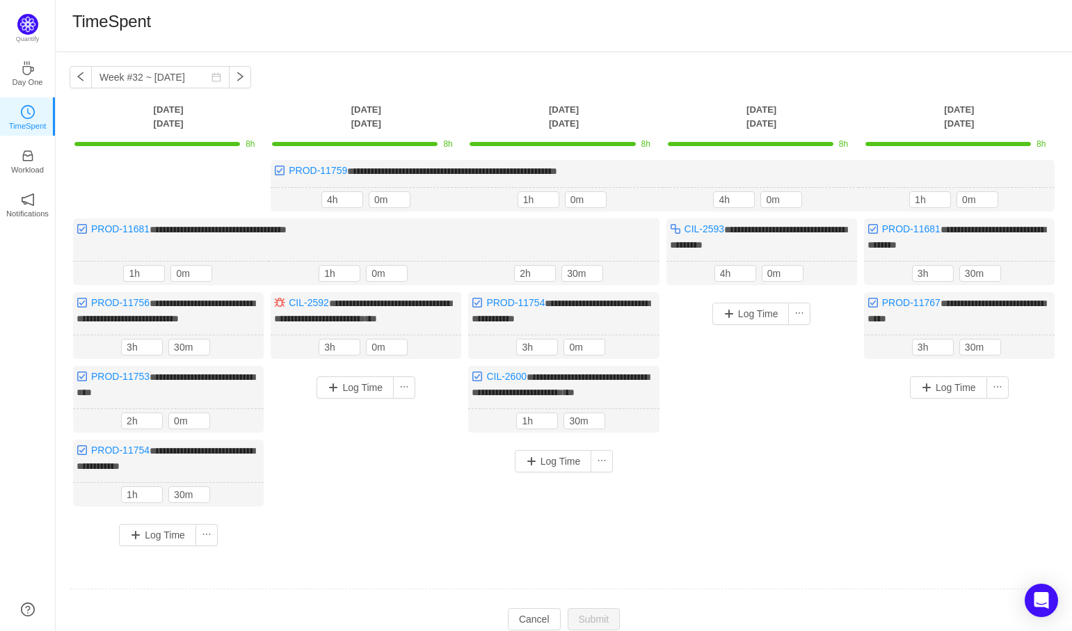
click at [755, 375] on div "Log Time" at bounding box center [762, 405] width 191 height 227
